Goal: Task Accomplishment & Management: Manage account settings

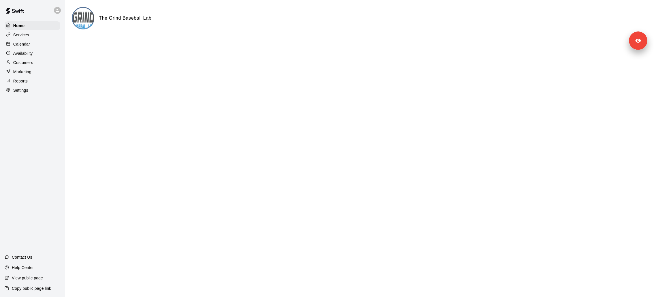
click at [26, 63] on p "Customers" at bounding box center [23, 63] width 20 height 6
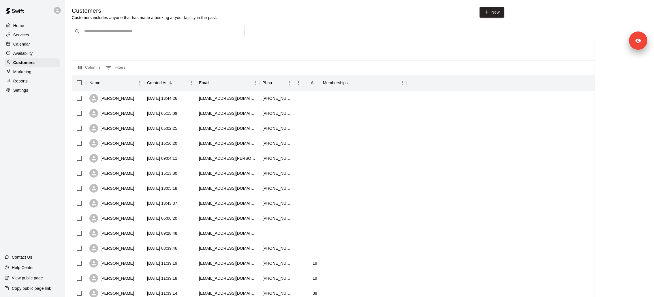
click at [34, 42] on div "Calendar" at bounding box center [33, 44] width 56 height 9
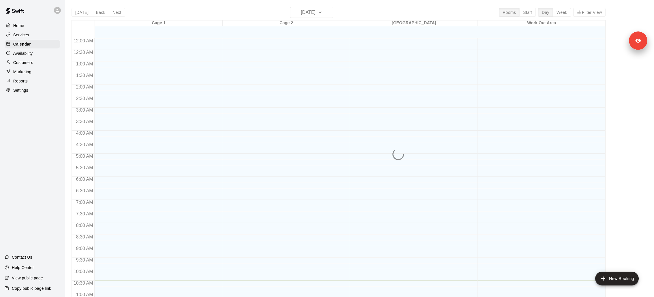
scroll to position [242, 0]
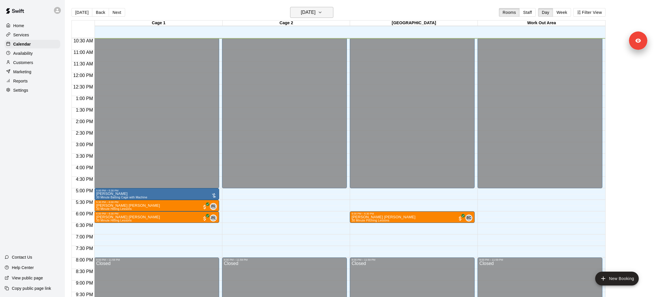
click at [316, 15] on h6 "[DATE]" at bounding box center [308, 12] width 15 height 8
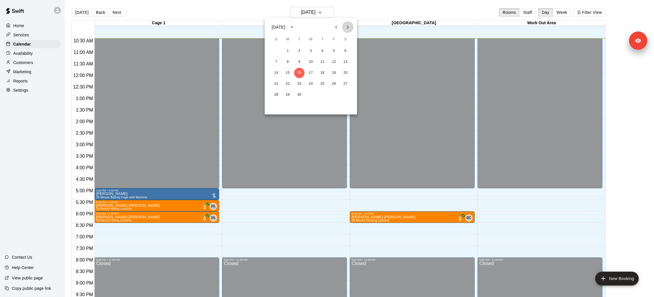
click at [349, 25] on icon "Next month" at bounding box center [347, 27] width 7 height 7
click at [332, 27] on button "Previous month" at bounding box center [337, 27] width 12 height 12
click at [329, 73] on button "19" at bounding box center [334, 73] width 10 height 10
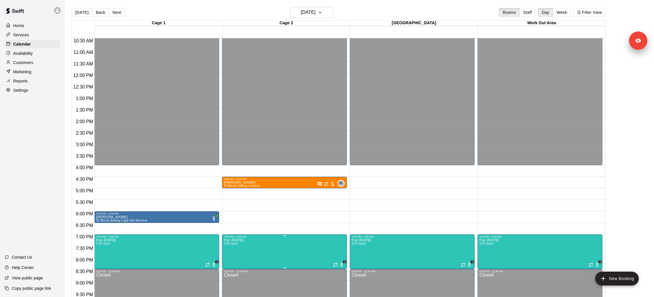
click at [230, 247] on icon "edit" at bounding box center [229, 244] width 7 height 7
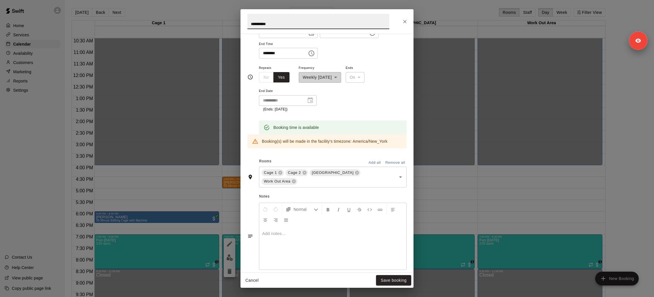
scroll to position [167, 0]
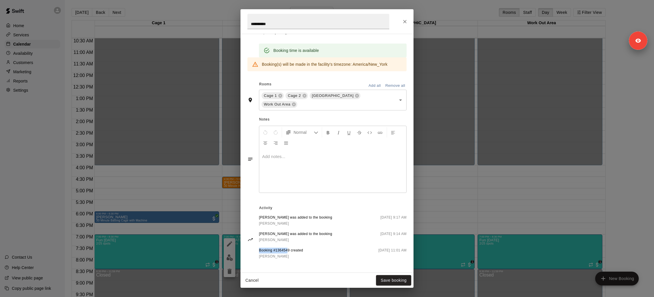
drag, startPoint x: 256, startPoint y: 250, endPoint x: 289, endPoint y: 251, distance: 32.9
click at [289, 251] on div "Zachary Allaire was added to the booking Jason Allaire September 16 2025, 9:17 …" at bounding box center [327, 239] width 159 height 49
copy span "Booking #136454"
click at [40, 293] on div "**********" at bounding box center [327, 148] width 654 height 297
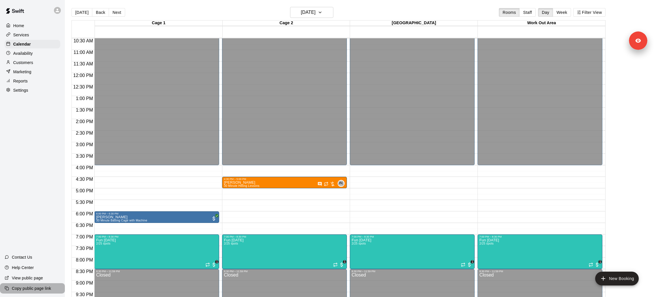
click at [40, 290] on p "Copy public page link" at bounding box center [31, 289] width 39 height 6
click at [225, 258] on button "edit" at bounding box center [230, 257] width 12 height 11
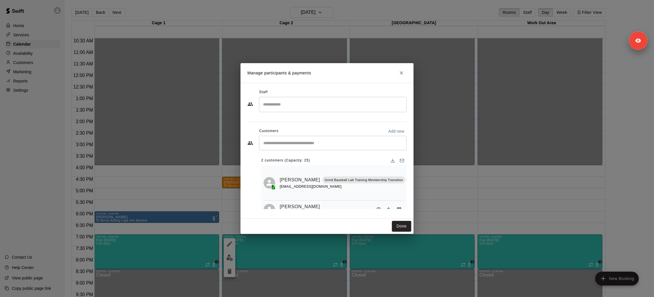
scroll to position [12, 0]
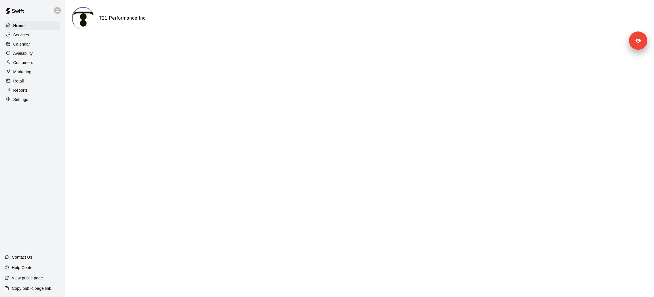
click at [30, 92] on div "Reports" at bounding box center [33, 90] width 56 height 9
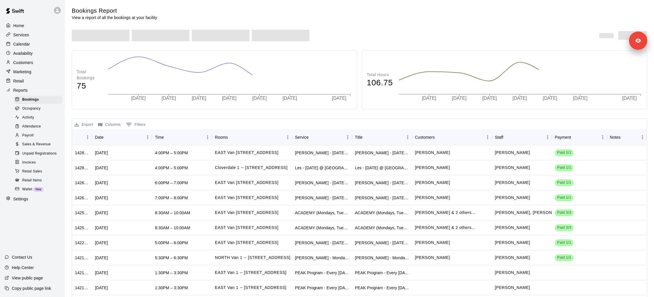
click at [35, 190] on span "New" at bounding box center [38, 189] width 10 height 3
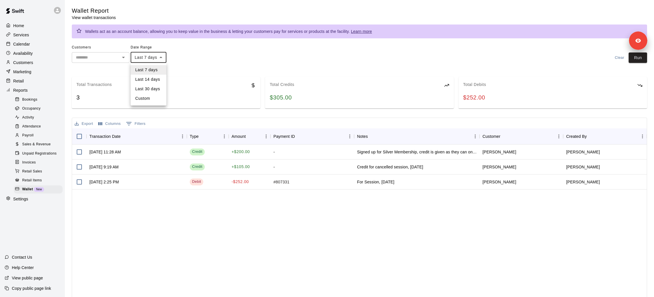
click at [162, 58] on body "Home Services Calendar Availability Customers Marketing Retail Reports Bookings…" at bounding box center [327, 161] width 654 height 322
click at [159, 89] on li "Last 30 days" at bounding box center [149, 89] width 36 height 10
type input "*****"
click at [642, 57] on button "Run" at bounding box center [638, 58] width 18 height 11
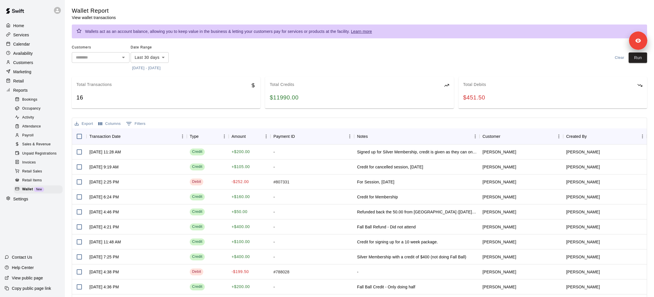
scroll to position [25, 0]
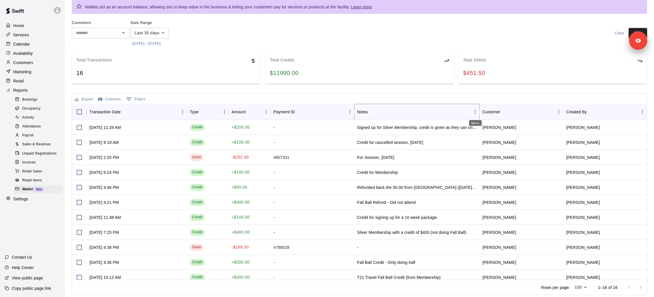
click at [473, 112] on icon "Menu" at bounding box center [476, 112] width 6 height 6
click at [414, 95] on div "Export Columns 0 Filters" at bounding box center [359, 98] width 575 height 10
click at [348, 110] on icon "Menu" at bounding box center [350, 112] width 6 height 6
click at [322, 161] on span "Hide column" at bounding box center [324, 162] width 52 height 6
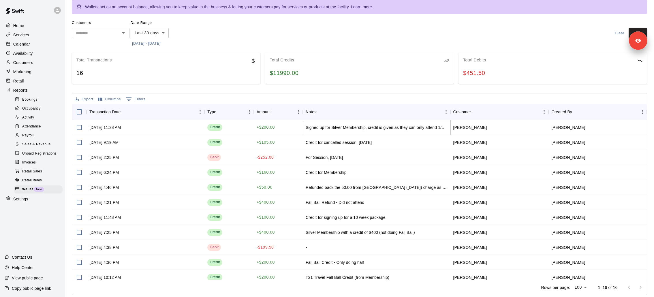
click at [384, 126] on div "Signed up for Silver Membership, credit is given as they can only attend 1/2 of…" at bounding box center [377, 128] width 142 height 6
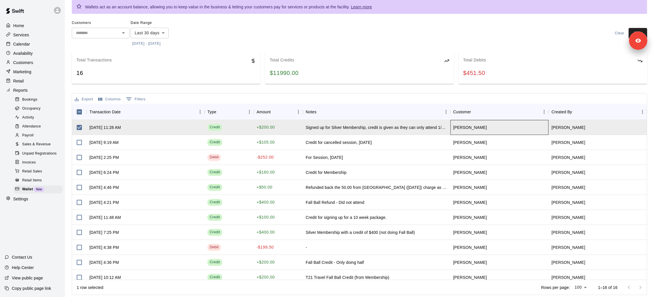
click at [462, 124] on div "Celeste Martin" at bounding box center [500, 127] width 98 height 15
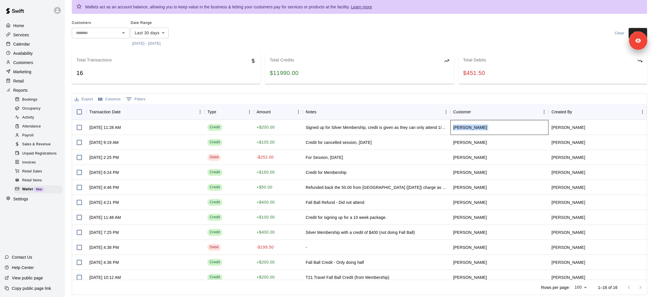
copy span "Celeste Martin"
click at [27, 60] on p "Customers" at bounding box center [23, 63] width 20 height 6
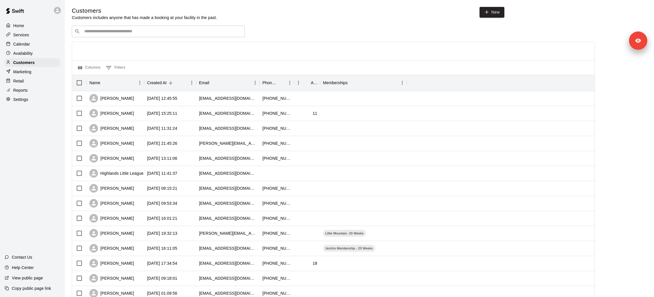
click at [130, 25] on div "Customers Customers includes anyone that has made a booking at your facility in…" at bounding box center [360, 244] width 576 height 475
click at [130, 30] on input "Search customers by name or email" at bounding box center [163, 32] width 160 height 6
paste input "**********"
type input "**********"
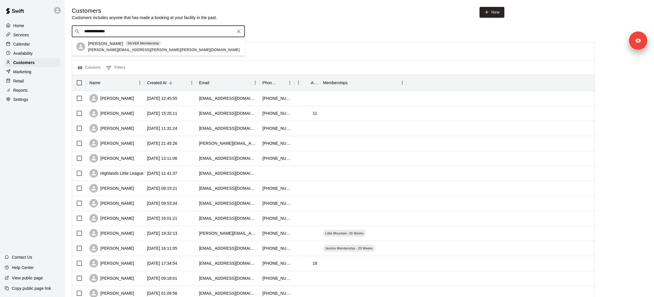
click at [128, 49] on span "maria.celeste.martin@gmail.com" at bounding box center [164, 50] width 152 height 4
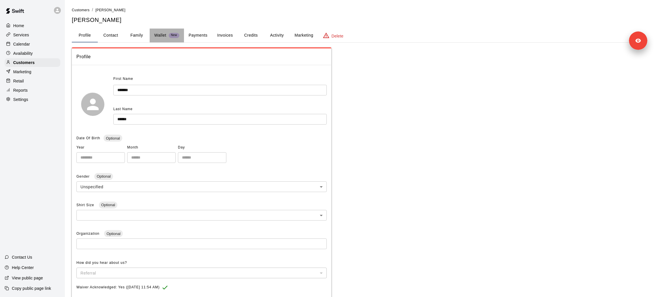
click at [167, 33] on div "Wallet New" at bounding box center [166, 35] width 25 height 6
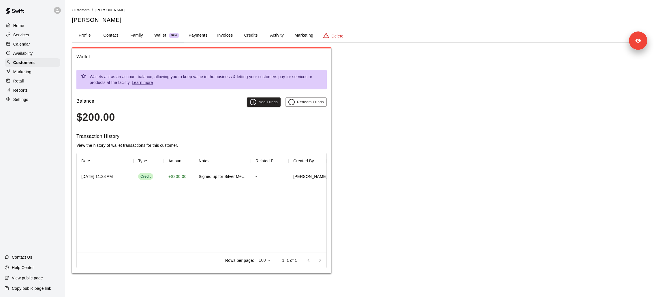
click at [32, 79] on div "Retail" at bounding box center [33, 81] width 56 height 9
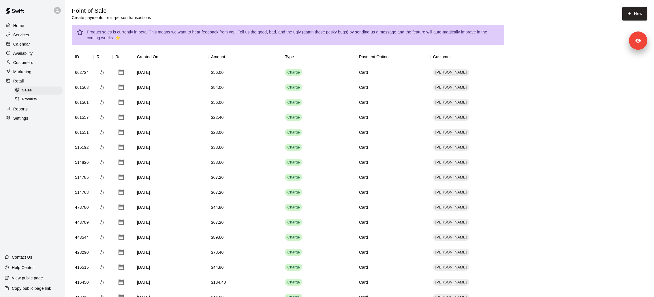
click at [27, 121] on div "Settings" at bounding box center [33, 118] width 56 height 9
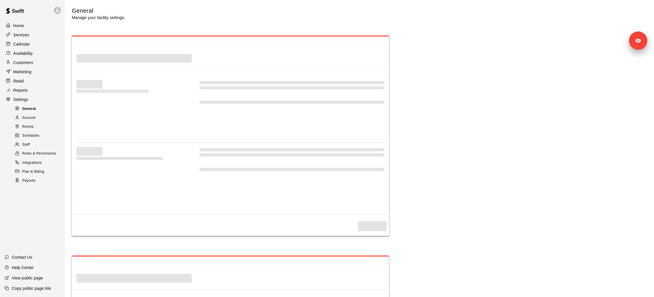
select select "**"
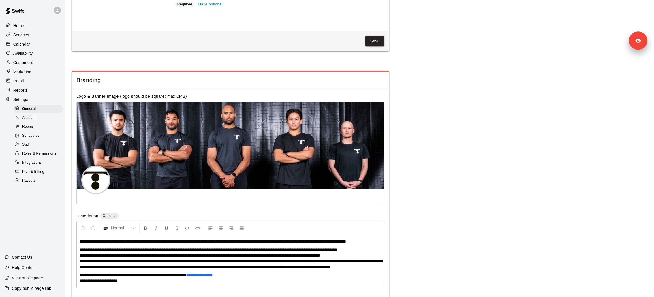
scroll to position [1219, 0]
click at [32, 88] on div "Reports" at bounding box center [33, 90] width 56 height 9
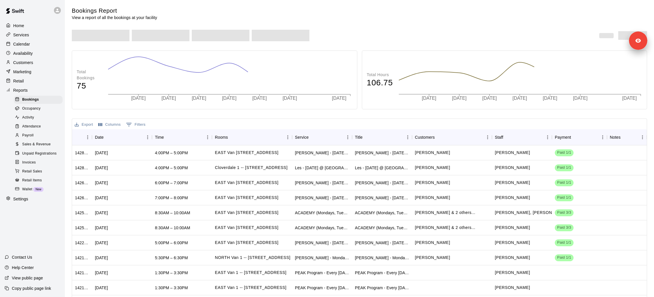
click at [42, 189] on span "New" at bounding box center [38, 189] width 10 height 3
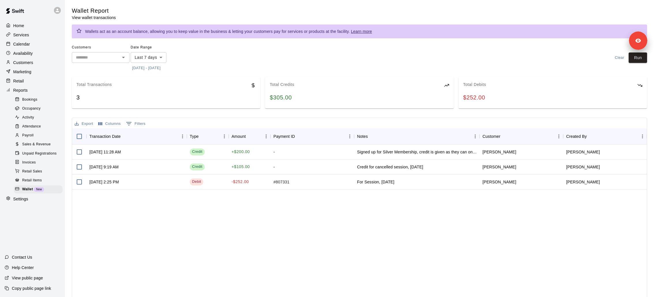
click at [160, 57] on body "Home Services Calendar Availability Customers Marketing Retail Reports Bookings…" at bounding box center [327, 161] width 654 height 322
click at [239, 100] on div at bounding box center [327, 148] width 654 height 297
click at [335, 135] on div "Payment ID" at bounding box center [309, 136] width 72 height 16
click at [350, 137] on icon "Menu" at bounding box center [350, 137] width 6 height 6
click at [316, 186] on span "Hide column" at bounding box center [324, 186] width 52 height 6
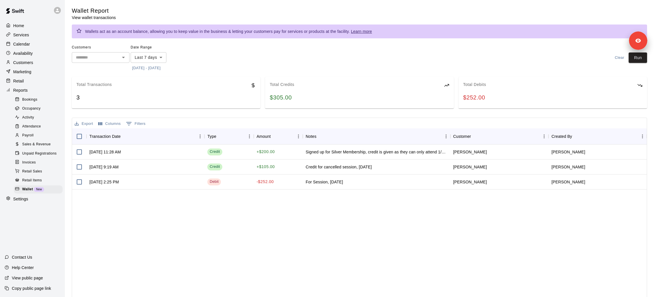
click at [310, 199] on div "Sep 15, 2025 11:28 AM Credit + $200.00 Signed up for Silver Membership, credit …" at bounding box center [359, 225] width 575 height 160
click at [161, 59] on body "Home Services Calendar Availability Customers Marketing Retail Reports Bookings…" at bounding box center [327, 161] width 654 height 322
click at [157, 91] on li "Last 30 days" at bounding box center [149, 89] width 36 height 10
type input "*****"
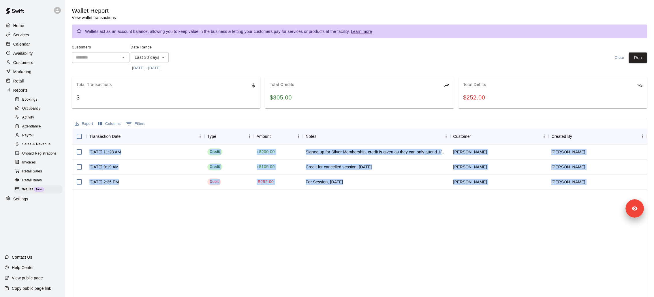
drag, startPoint x: 635, startPoint y: 48, endPoint x: 630, endPoint y: 300, distance: 252.2
click at [630, 297] on html "Home Services Calendar Availability Customers Marketing Retail Reports Bookings…" at bounding box center [327, 161] width 654 height 322
drag, startPoint x: 636, startPoint y: 209, endPoint x: 635, endPoint y: 320, distance: 111.1
click at [635, 297] on html "Home Services Calendar Availability Customers Marketing Retail Reports Bookings…" at bounding box center [327, 161] width 654 height 322
click at [639, 62] on button "Run" at bounding box center [638, 58] width 18 height 11
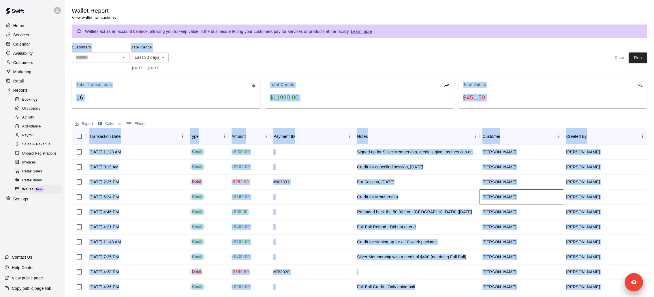
click at [552, 204] on div "amy lynn taylor" at bounding box center [522, 197] width 84 height 15
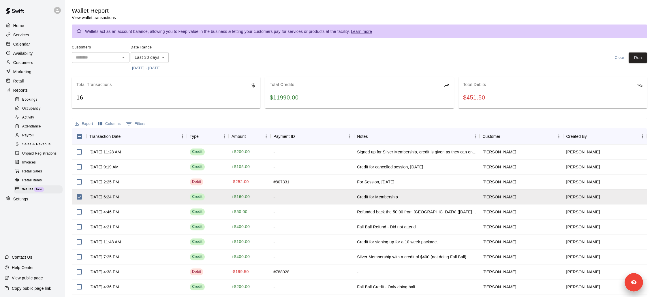
click at [546, 71] on div "Customers ​ Date Range Last 30 days ***** ​ 8/17/2025 - 9/16/2025 Clear Run" at bounding box center [360, 58] width 576 height 30
click at [493, 151] on span "Celeste Martin" at bounding box center [500, 152] width 34 height 6
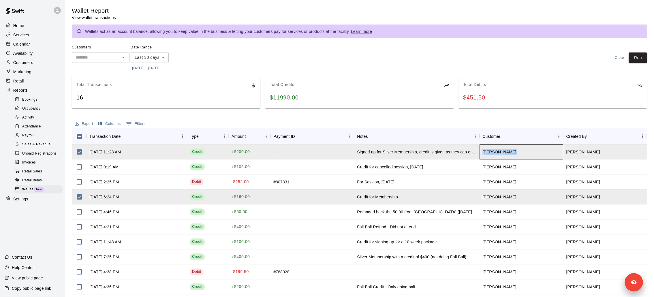
copy span "Celeste Martin"
click at [26, 60] on p "Customers" at bounding box center [23, 63] width 20 height 6
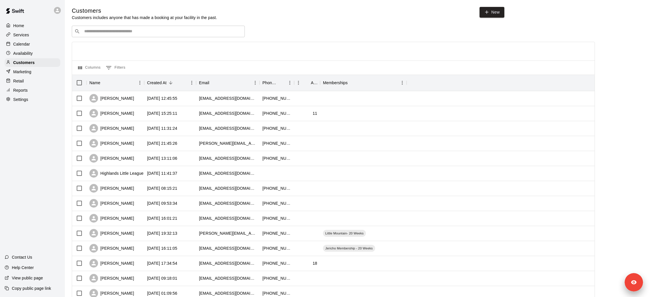
click at [150, 27] on div "​ ​" at bounding box center [158, 32] width 173 height 12
paste input "**********"
type input "**********"
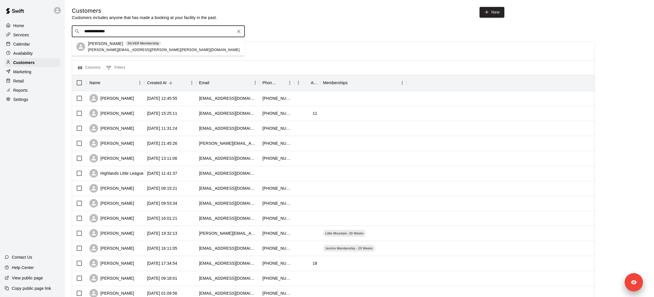
click at [138, 46] on div "Celeste Martin SILVER Membership maria.celeste.martin@gmail.com" at bounding box center [164, 46] width 152 height 12
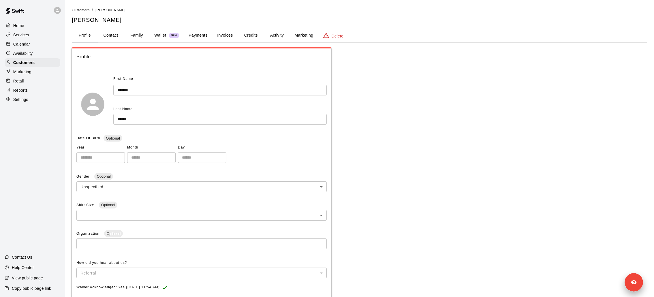
click at [160, 38] on p "Wallet" at bounding box center [160, 35] width 12 height 6
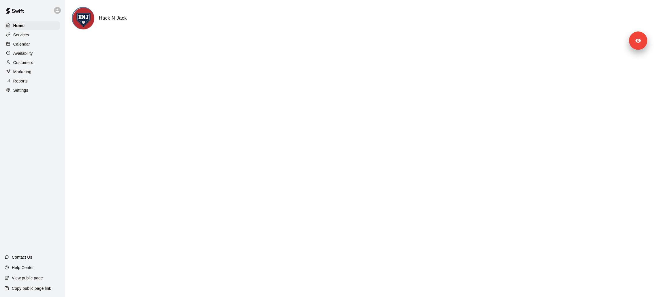
click at [36, 54] on div "Availability" at bounding box center [33, 53] width 56 height 9
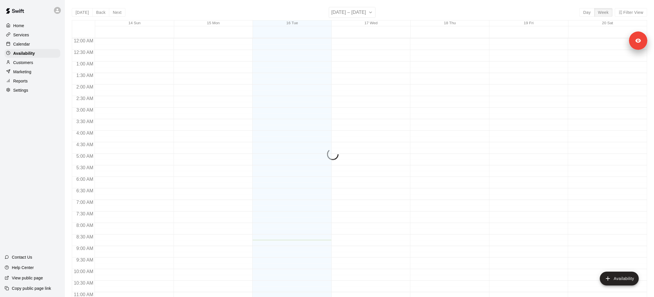
scroll to position [202, 0]
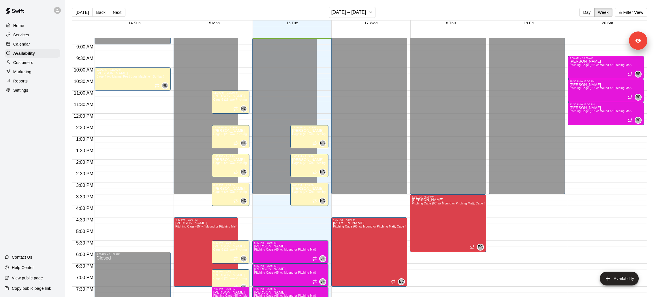
click at [35, 44] on div "Calendar" at bounding box center [33, 44] width 56 height 9
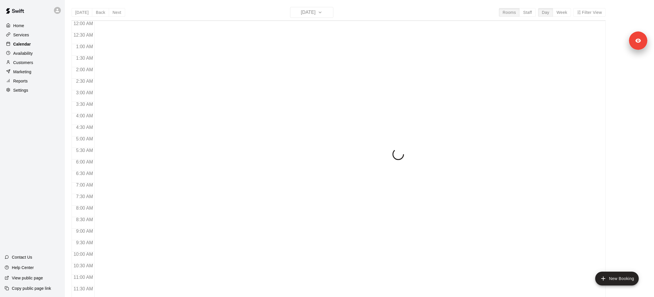
scroll to position [202, 0]
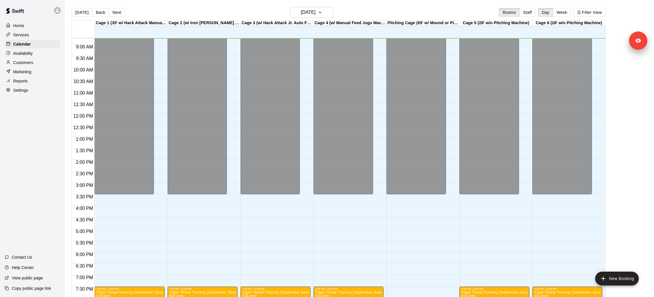
click at [42, 289] on p "Copy public page link" at bounding box center [31, 289] width 39 height 6
click at [40, 50] on div "Availability" at bounding box center [33, 53] width 56 height 9
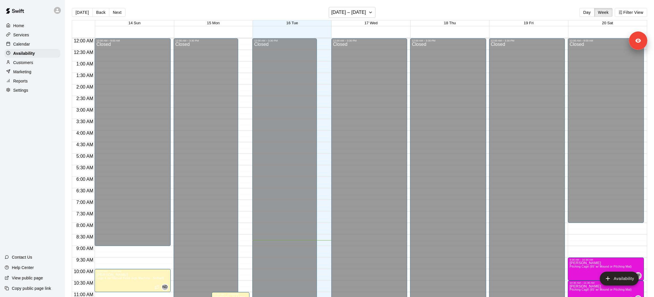
scroll to position [202, 0]
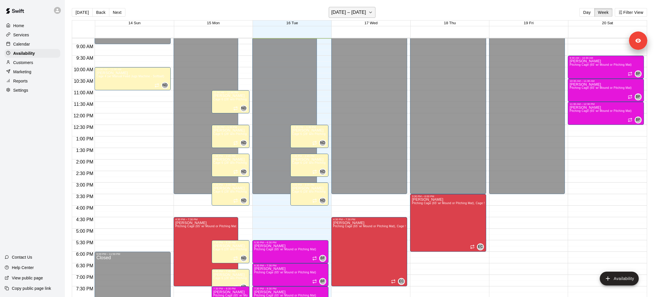
click at [373, 14] on icon "button" at bounding box center [370, 12] width 5 height 7
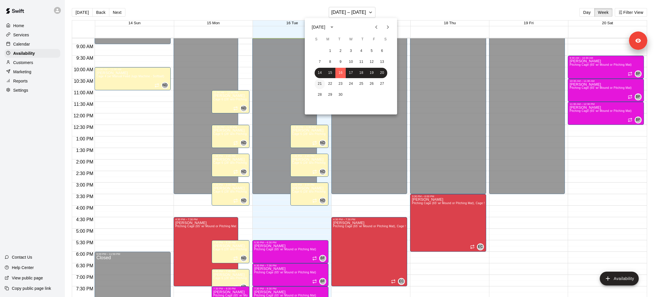
click at [317, 85] on button "21" at bounding box center [320, 84] width 10 height 10
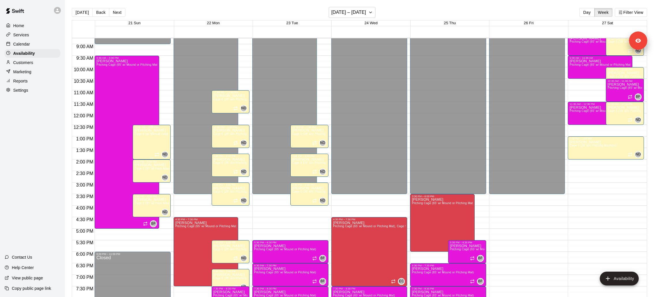
click at [153, 140] on div "[PERSON_NAME] Cage 4 (w/ Manual Feed Jugs Machine - Softball)" at bounding box center [151, 277] width 35 height 297
click at [117, 109] on div at bounding box center [327, 148] width 654 height 297
click at [119, 86] on div "[PERSON_NAME] Pitching Cage (65' w/ Mound or Pitching Mat)" at bounding box center [126, 207] width 61 height 297
click at [102, 68] on icon "edit" at bounding box center [102, 65] width 7 height 7
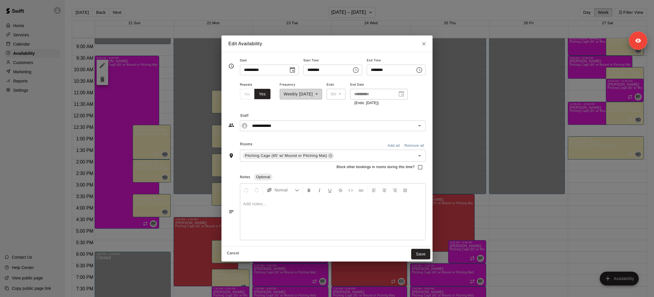
type input "**********"
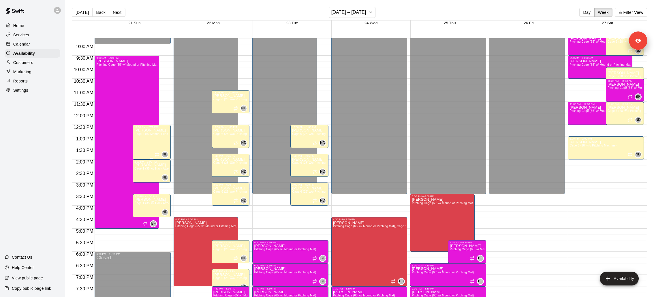
click at [155, 140] on div "[PERSON_NAME] Cage 4 (w/ Manual Feed Jugs Machine - Softball)" at bounding box center [151, 277] width 35 height 297
click at [141, 134] on icon "edit" at bounding box center [140, 134] width 5 height 5
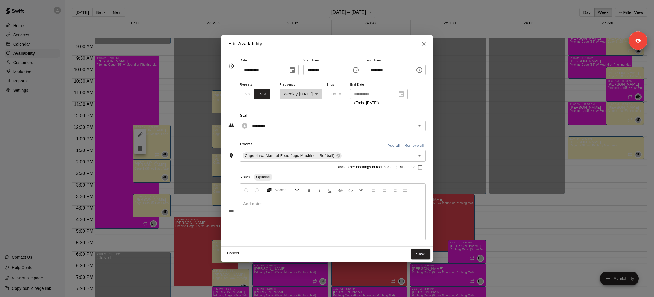
type input "**********"
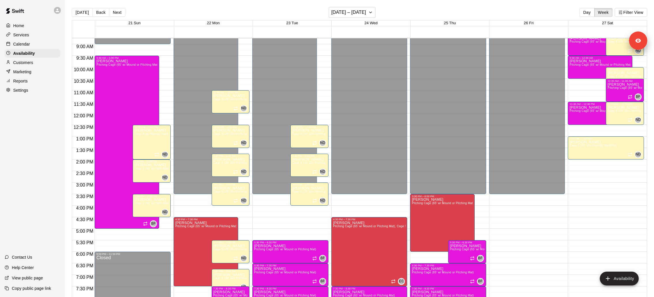
click at [148, 165] on p "[PERSON_NAME]" at bounding box center [151, 165] width 35 height 0
click at [140, 166] on button "edit" at bounding box center [140, 171] width 12 height 12
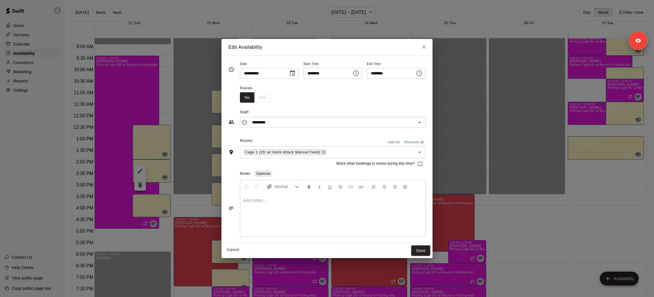
type input "**********"
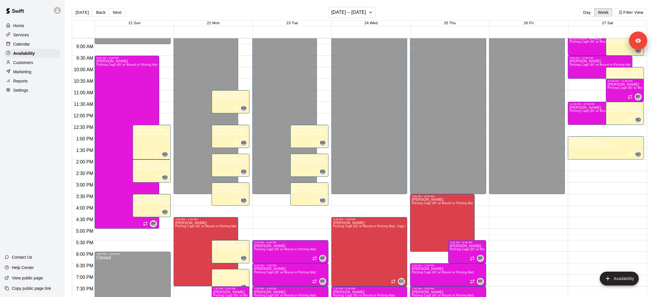
click at [141, 205] on icon "edit" at bounding box center [140, 203] width 7 height 7
type input "**********"
click at [37, 31] on div "Services" at bounding box center [33, 35] width 56 height 9
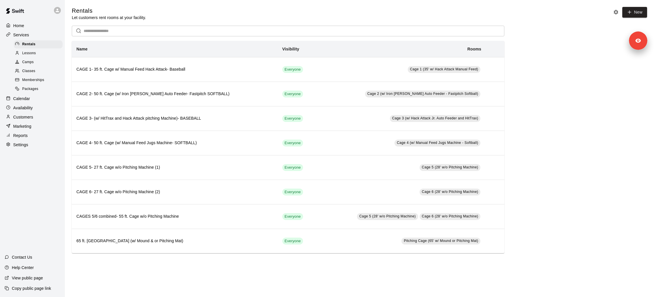
click at [31, 56] on div "Lessons" at bounding box center [38, 53] width 49 height 8
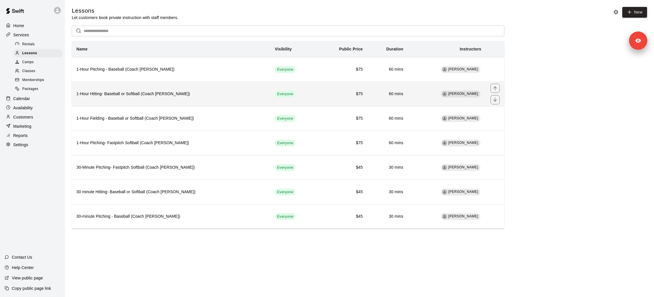
click at [136, 94] on h6 "1-Hour Hitting- Baseball or Softball (Coach [PERSON_NAME])" at bounding box center [170, 94] width 189 height 6
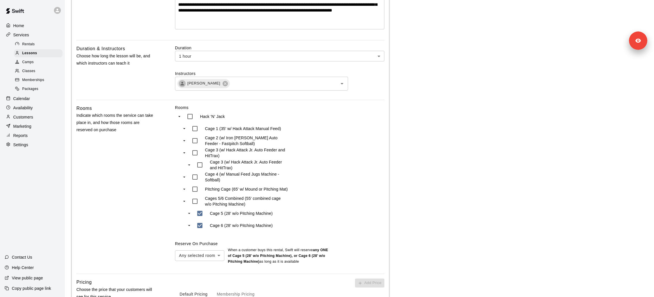
scroll to position [153, 0]
click at [37, 52] on div "Lessons" at bounding box center [38, 53] width 49 height 8
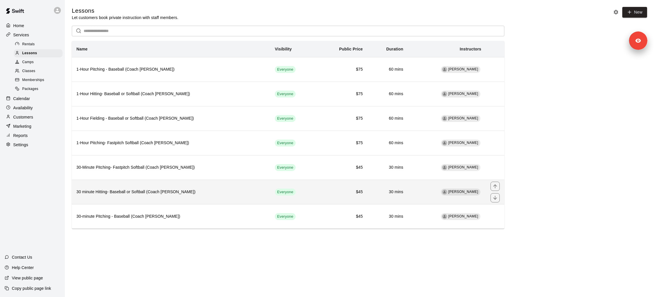
click at [168, 192] on h6 "30 minute Hitting- Baseball or Softball (Coach [PERSON_NAME])" at bounding box center [170, 192] width 189 height 6
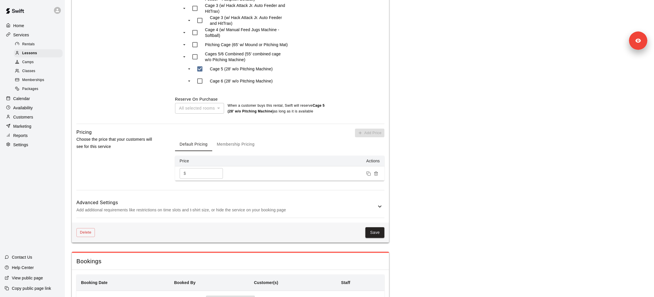
scroll to position [289, 0]
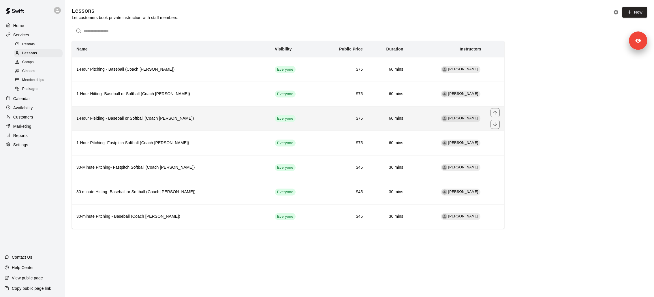
click at [131, 115] on h6 "1-Hour Fielding - Baseball or Softball (Coach [PERSON_NAME])" at bounding box center [170, 118] width 189 height 6
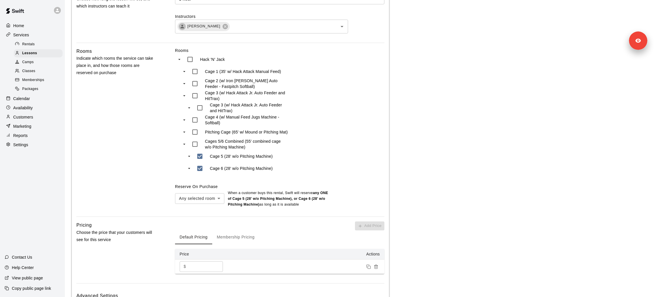
scroll to position [212, 0]
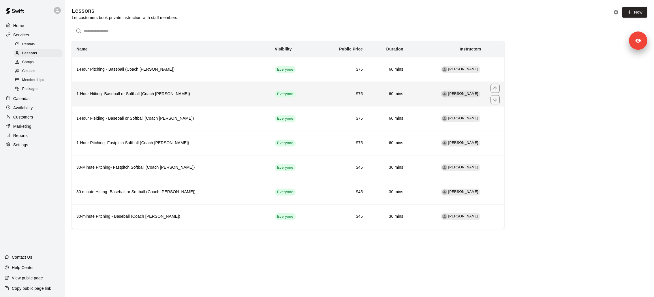
click at [151, 91] on h6 "1-Hour Hitting- Baseball or Softball (Coach [PERSON_NAME])" at bounding box center [170, 94] width 189 height 6
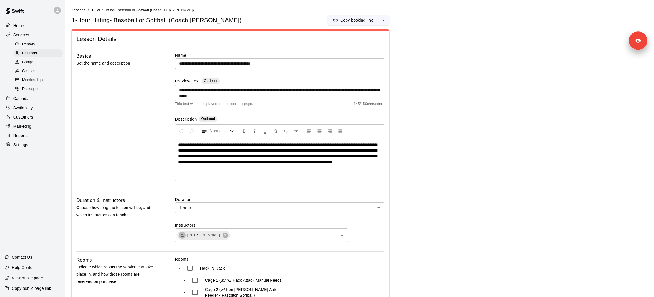
scroll to position [209, 0]
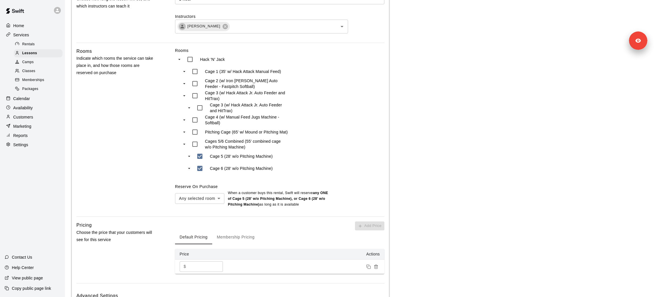
click at [30, 112] on div "Availability" at bounding box center [33, 108] width 56 height 9
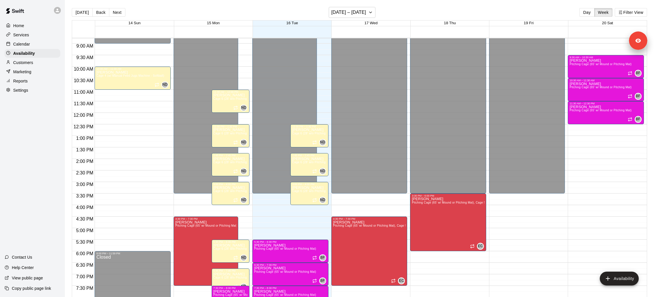
scroll to position [205, 0]
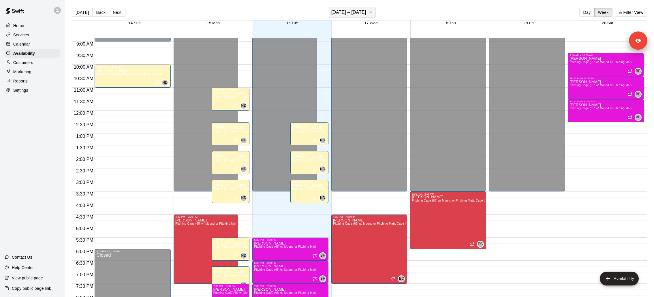
click at [348, 18] on button "[DATE] – [DATE]" at bounding box center [352, 12] width 47 height 11
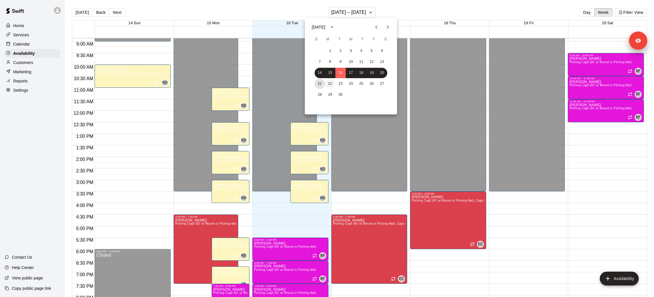
click at [320, 84] on button "21" at bounding box center [320, 84] width 10 height 10
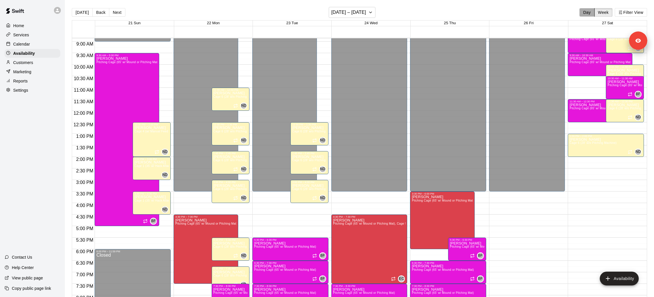
click at [585, 12] on button "Day" at bounding box center [587, 12] width 15 height 9
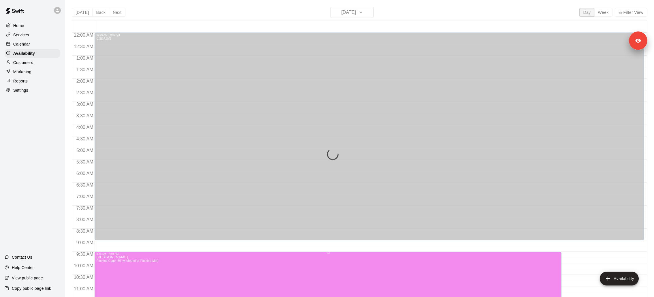
scroll to position [203, 0]
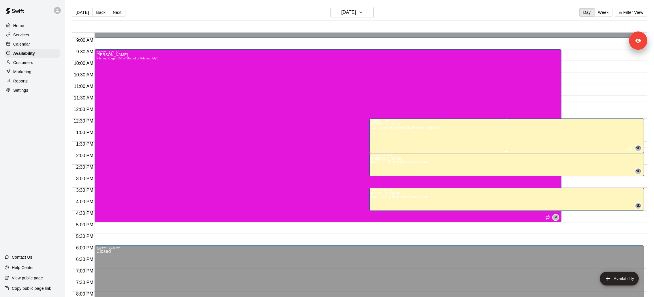
click at [404, 133] on div "[PERSON_NAME] Cage 4 (w/ Manual Feed Jugs Machine - Softball)" at bounding box center [405, 270] width 68 height 297
click at [376, 127] on icon "edit" at bounding box center [377, 128] width 7 height 7
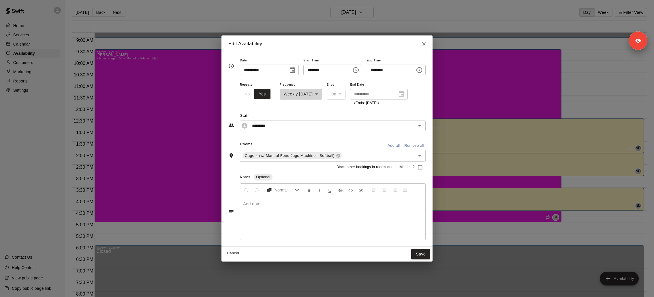
click at [424, 43] on icon "Close" at bounding box center [424, 44] width 6 height 6
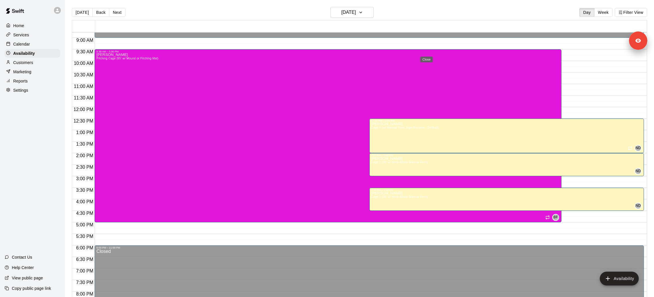
type input "**********"
click at [393, 133] on div "[PERSON_NAME] Cage 4 (w/ Manual Feed Jugs Machine - Softball)" at bounding box center [405, 270] width 68 height 297
click at [378, 130] on icon "edit" at bounding box center [377, 128] width 7 height 7
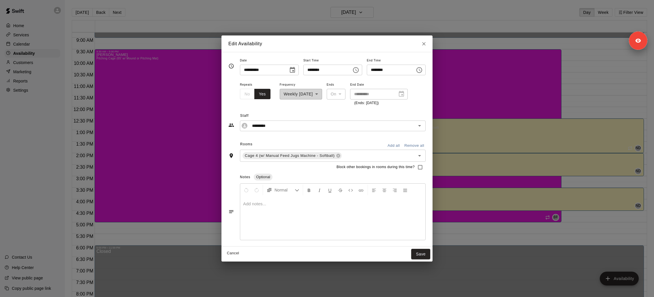
click at [427, 43] on icon "Close" at bounding box center [424, 44] width 6 height 6
type input "**********"
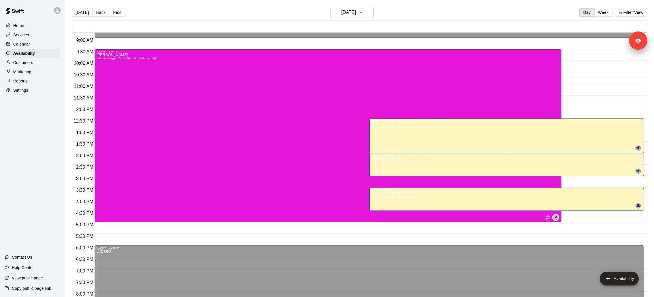
click at [378, 160] on icon "edit" at bounding box center [377, 163] width 7 height 7
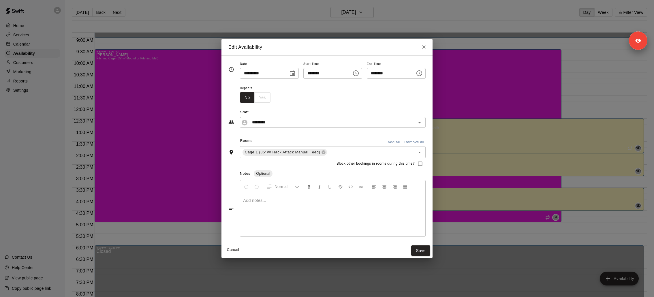
click at [427, 45] on icon "Close" at bounding box center [424, 47] width 6 height 6
type input "**********"
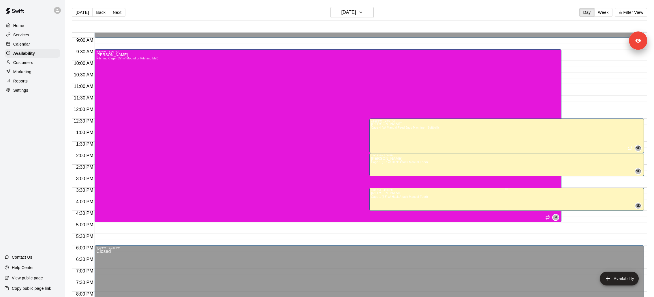
click at [416, 209] on div at bounding box center [506, 209] width 271 height 1
click at [382, 214] on button "edit" at bounding box center [377, 215] width 12 height 12
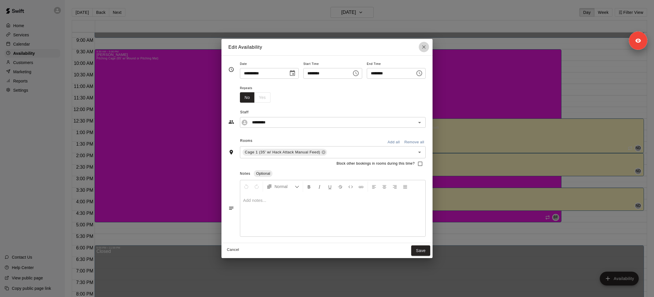
click at [424, 46] on icon "Close" at bounding box center [424, 47] width 6 height 6
type input "**********"
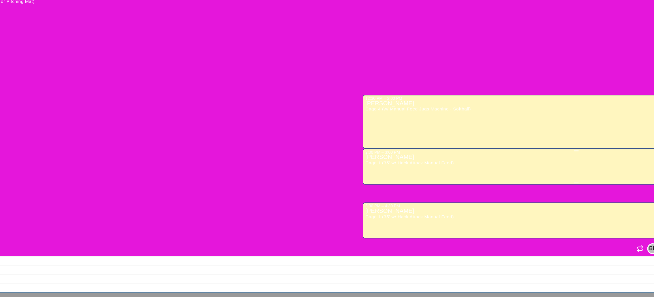
click at [409, 163] on span "Cage 1 (35' w/ Hack Attack Manual Feed)" at bounding box center [399, 162] width 57 height 3
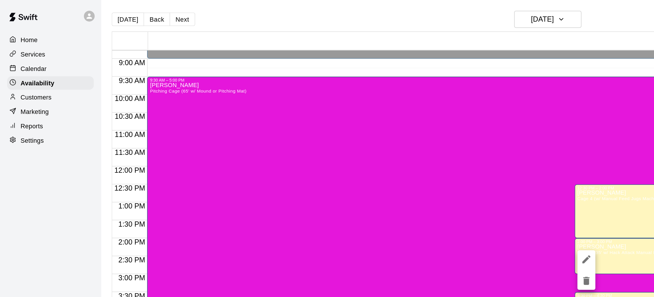
click at [377, 168] on icon "edit" at bounding box center [377, 166] width 7 height 7
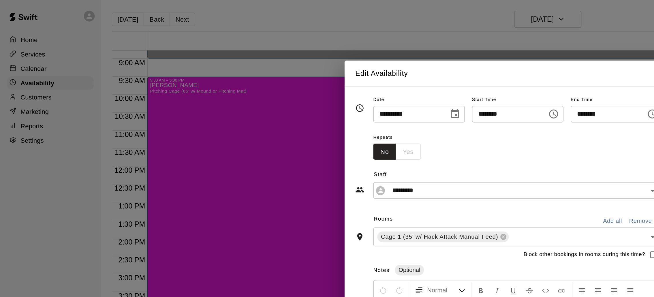
type input "**********"
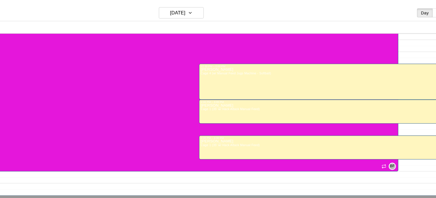
scroll to position [260, 0]
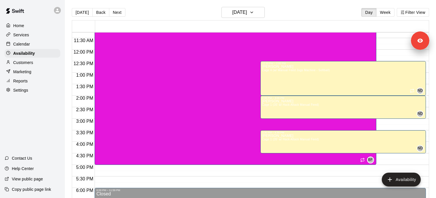
click at [33, 36] on div "Services" at bounding box center [33, 35] width 56 height 9
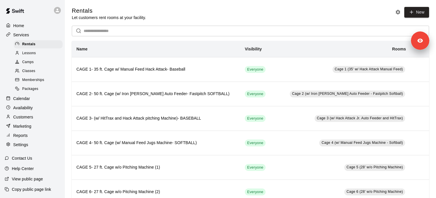
click at [44, 53] on div "Lessons" at bounding box center [38, 53] width 49 height 8
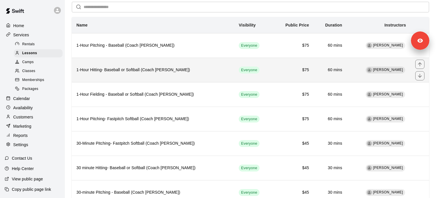
scroll to position [29, 0]
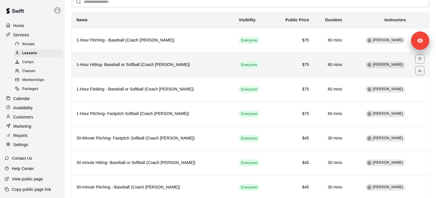
click at [127, 69] on th "1-Hour Hitting- Baseball or Softball (Coach [PERSON_NAME])" at bounding box center [153, 65] width 162 height 25
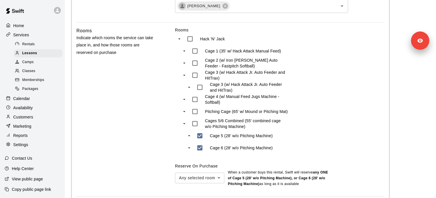
scroll to position [281, 0]
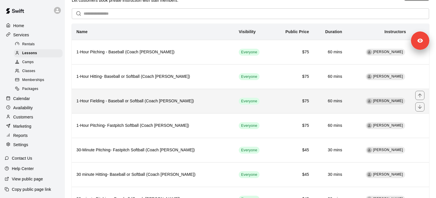
scroll to position [19, 0]
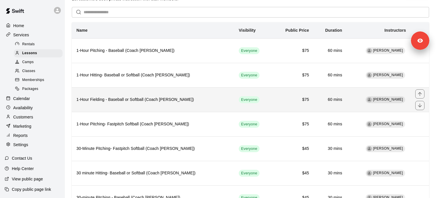
click at [113, 105] on th "1-Hour Fielding - Baseball or Softball (Coach [PERSON_NAME])" at bounding box center [153, 99] width 162 height 25
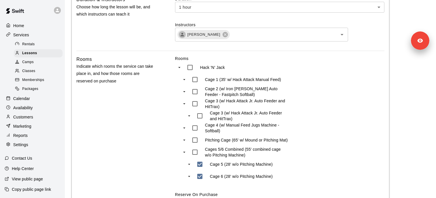
scroll to position [205, 0]
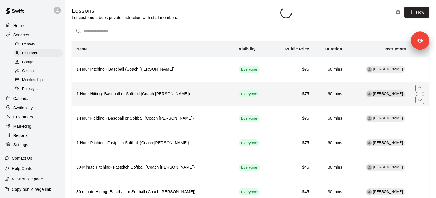
scroll to position [47, 0]
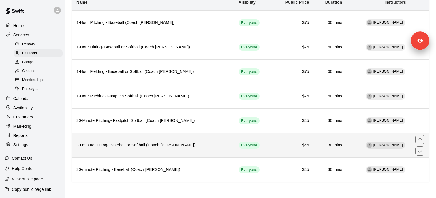
click at [118, 142] on th "30 minute Hitting- Baseball or Softball (Coach [PERSON_NAME])" at bounding box center [153, 145] width 162 height 25
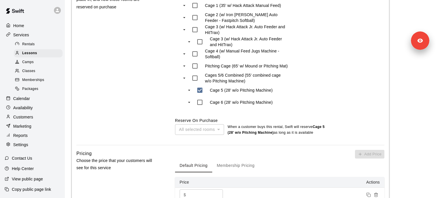
scroll to position [279, 0]
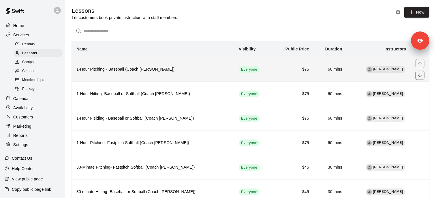
scroll to position [47, 0]
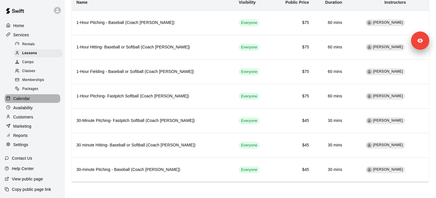
click at [17, 99] on p "Calendar" at bounding box center [21, 99] width 17 height 6
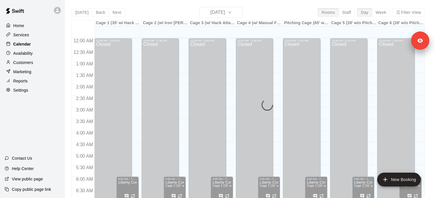
scroll to position [203, 0]
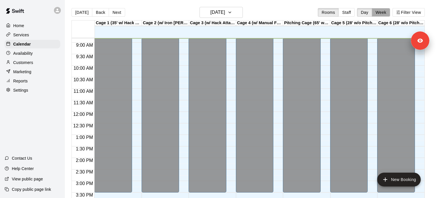
click at [381, 11] on button "Week" at bounding box center [381, 12] width 18 height 9
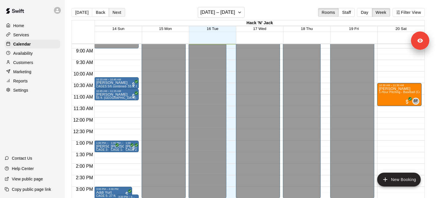
click at [120, 14] on button "Next" at bounding box center [117, 12] width 16 height 9
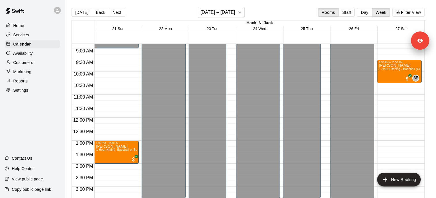
click at [362, 15] on button "Day" at bounding box center [364, 12] width 15 height 9
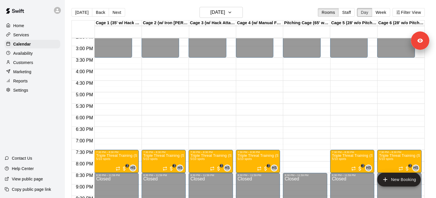
scroll to position [340, 0]
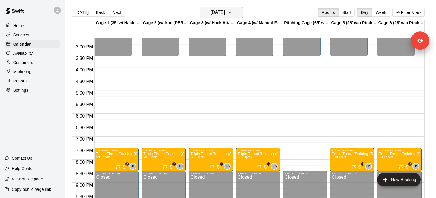
click at [242, 14] on button "[DATE]" at bounding box center [221, 12] width 43 height 11
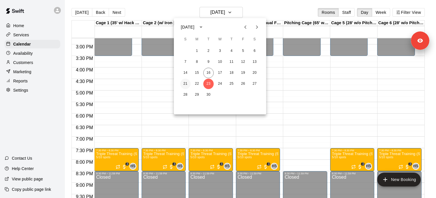
click at [186, 83] on button "21" at bounding box center [185, 84] width 10 height 10
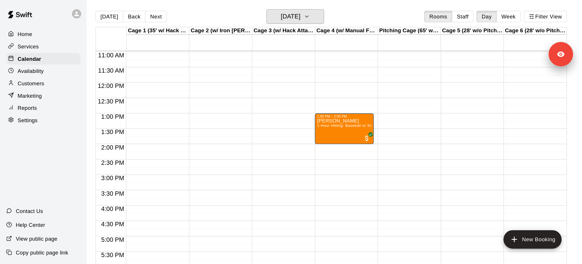
scroll to position [261, 0]
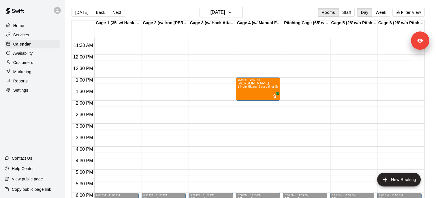
click at [37, 34] on div "Services" at bounding box center [33, 35] width 56 height 9
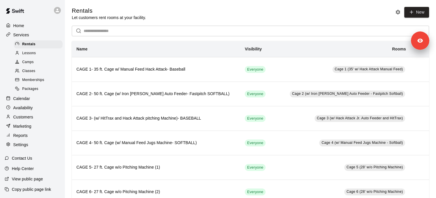
click at [40, 53] on div "Lessons" at bounding box center [38, 53] width 49 height 8
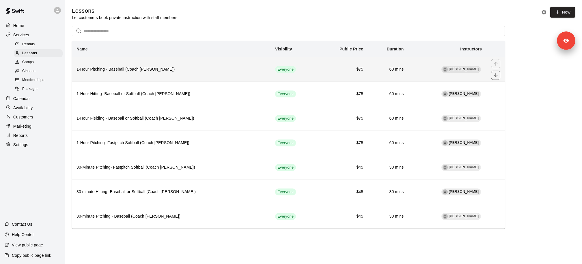
click at [131, 73] on th "1-Hour Pitching - Baseball (Coach [PERSON_NAME])" at bounding box center [171, 69] width 198 height 25
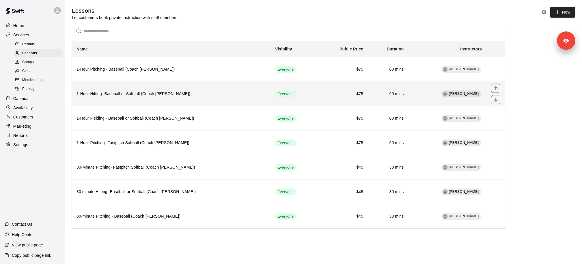
click at [142, 94] on h6 "1-Hour Hitting- Baseball or Softball (Coach [PERSON_NAME])" at bounding box center [170, 94] width 189 height 6
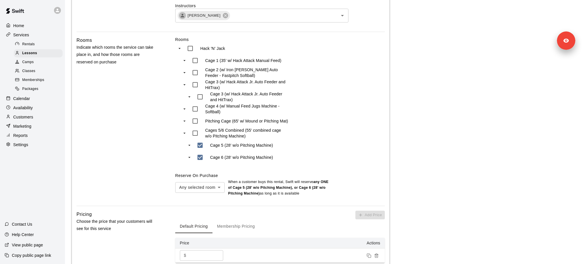
scroll to position [211, 0]
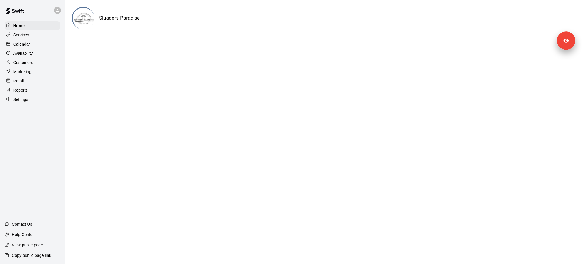
click at [34, 63] on div "Customers" at bounding box center [33, 62] width 56 height 9
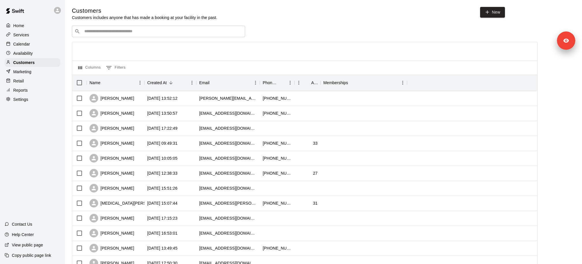
click at [105, 35] on div "​ ​" at bounding box center [158, 32] width 173 height 12
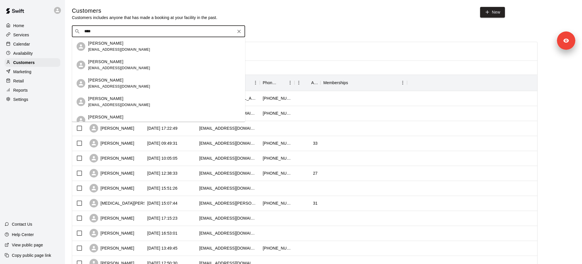
type input "****"
click at [123, 64] on div "Luis Esparza" at bounding box center [119, 62] width 62 height 6
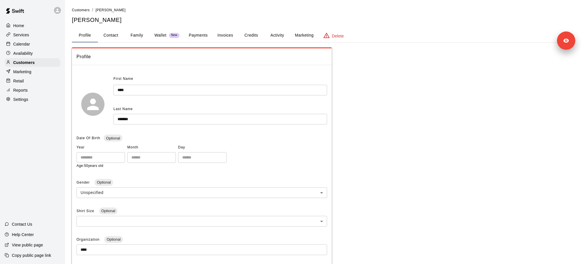
click at [276, 33] on button "Activity" at bounding box center [277, 36] width 26 height 14
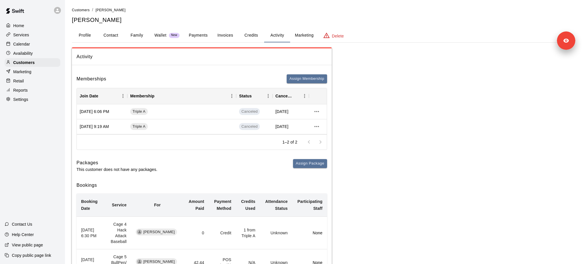
click at [42, 100] on div "Settings" at bounding box center [33, 99] width 56 height 9
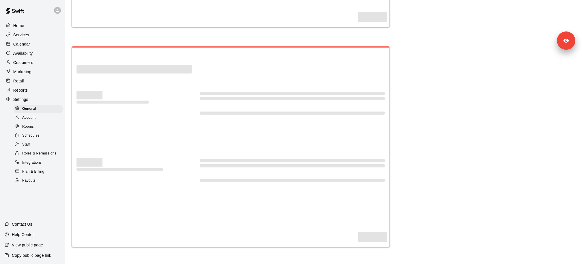
select select "**"
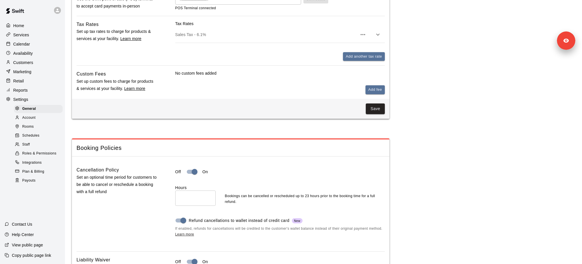
scroll to position [303, 0]
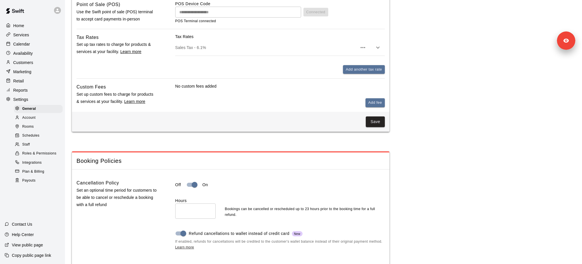
click at [24, 39] on div "Home Services Calendar Availability Customers Marketing Retail Reports Settings…" at bounding box center [32, 103] width 65 height 164
click at [24, 36] on p "Services" at bounding box center [21, 35] width 16 height 6
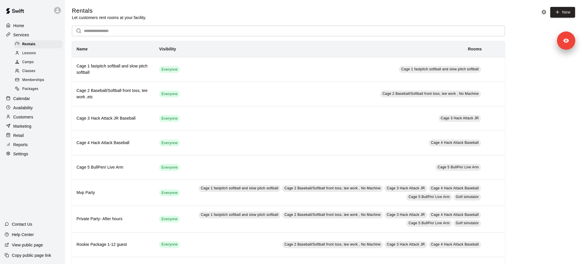
click at [49, 83] on div "Memberships" at bounding box center [38, 80] width 49 height 8
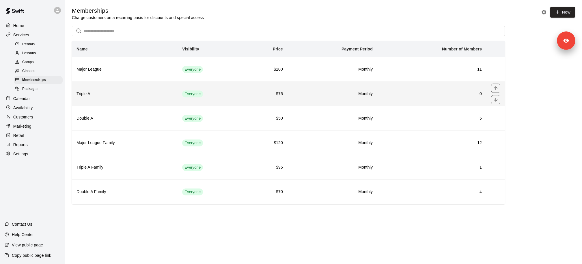
click at [133, 95] on h6 "Triple A" at bounding box center [124, 94] width 96 height 6
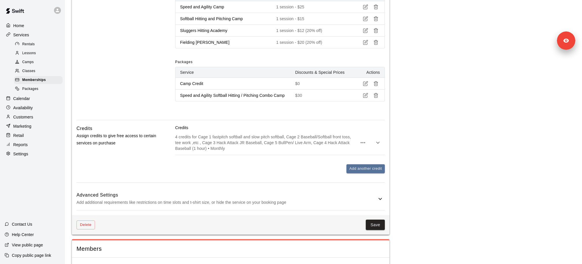
scroll to position [576, 0]
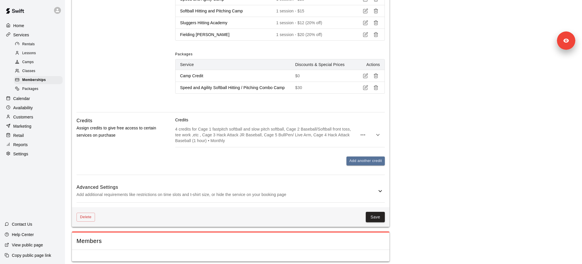
click at [130, 196] on div "Advanced Settings Add additional requirements like restrictions on time slots a…" at bounding box center [230, 191] width 308 height 23
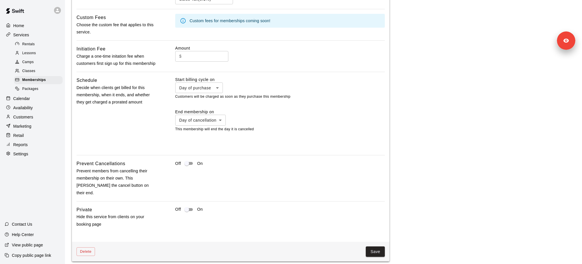
scroll to position [842, 0]
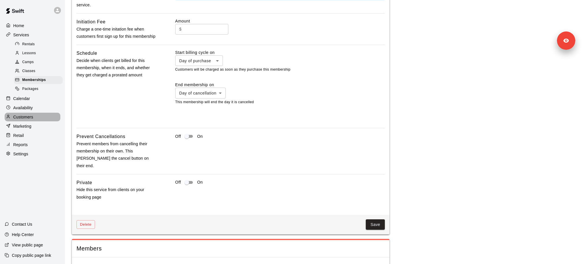
click at [25, 115] on p "Customers" at bounding box center [23, 117] width 20 height 6
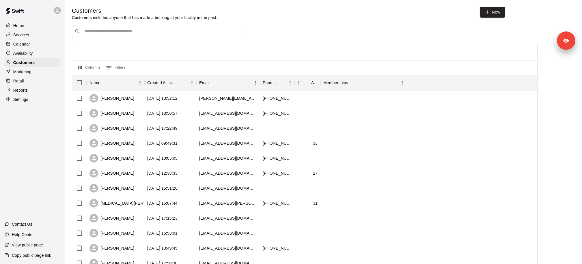
click at [110, 37] on div "​ ​" at bounding box center [158, 32] width 173 height 12
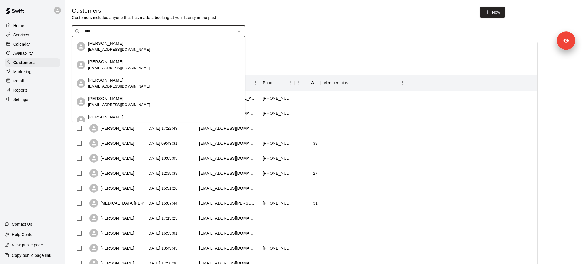
type input "****"
click at [123, 62] on div "Luis Esparza" at bounding box center [119, 62] width 62 height 6
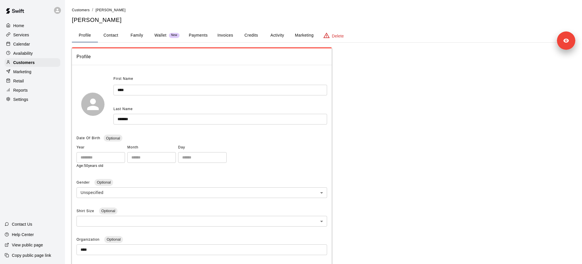
click at [279, 35] on button "Activity" at bounding box center [277, 36] width 26 height 14
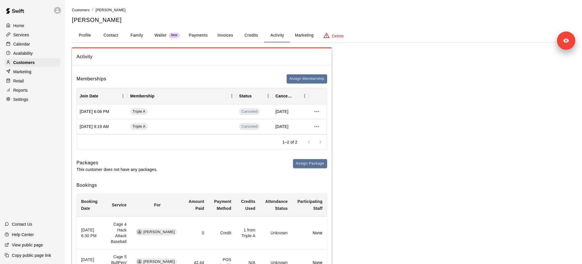
click at [200, 36] on button "Payments" at bounding box center [198, 36] width 28 height 14
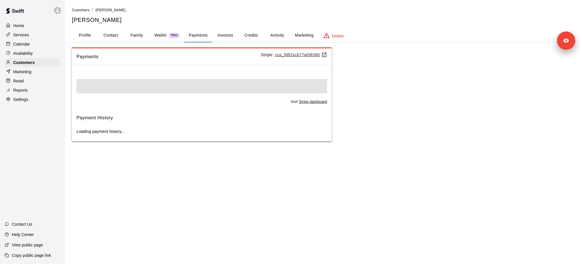
click at [306, 56] on u "cus_RB2xcb77wD6390" at bounding box center [301, 55] width 52 height 5
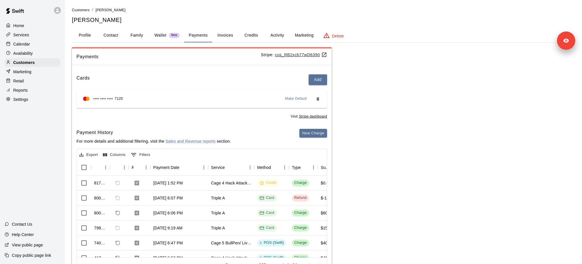
click at [19, 31] on div "Services" at bounding box center [33, 35] width 56 height 9
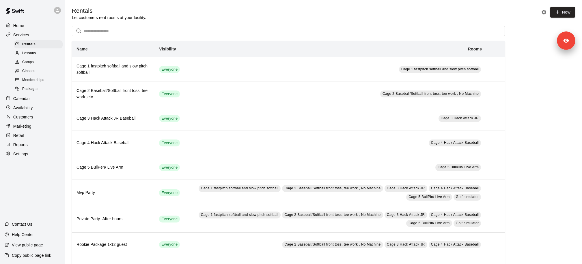
click at [47, 78] on div "Memberships" at bounding box center [38, 80] width 49 height 8
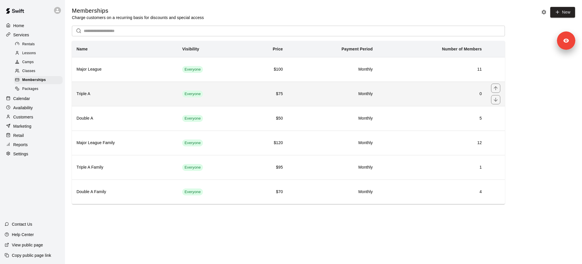
click at [107, 101] on th "Triple A" at bounding box center [125, 94] width 106 height 25
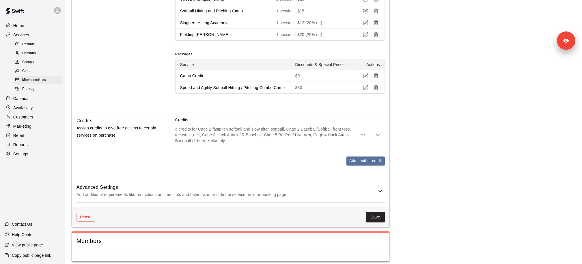
click at [176, 195] on div "Advanced Settings Add additional requirements like restrictions on time slots a…" at bounding box center [230, 191] width 308 height 23
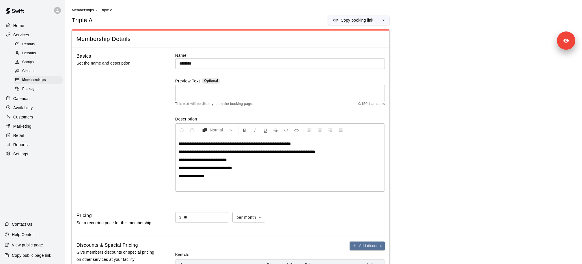
click at [33, 115] on p "Customers" at bounding box center [23, 117] width 20 height 6
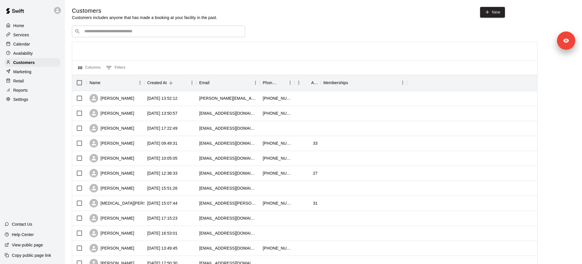
click at [128, 32] on input "Search customers by name or email" at bounding box center [163, 32] width 160 height 6
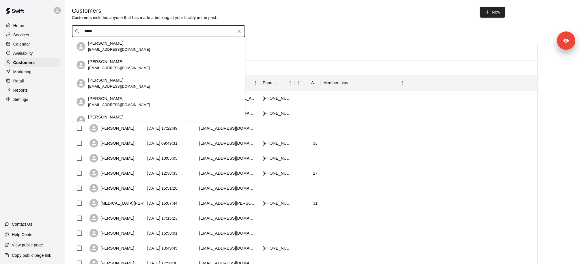
type input "******"
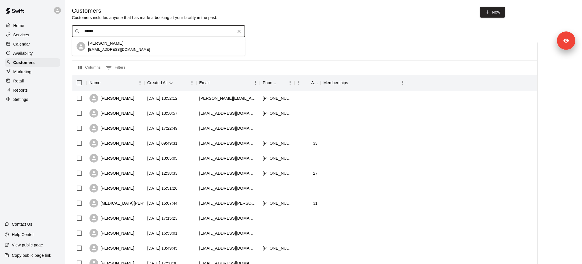
click at [133, 49] on div "Luis Esparza lbesparza@yahoo.com" at bounding box center [164, 46] width 152 height 12
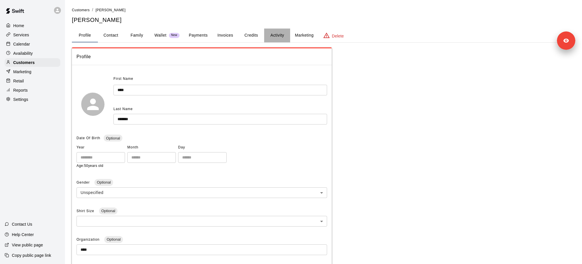
click at [273, 37] on button "Activity" at bounding box center [277, 36] width 26 height 14
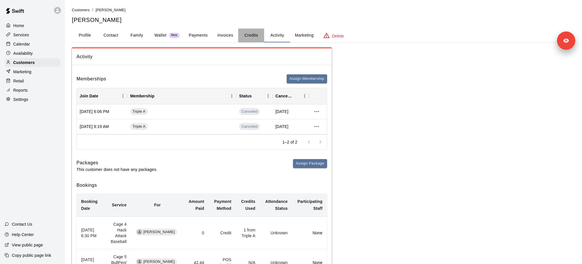
click at [247, 35] on button "Credits" at bounding box center [251, 36] width 26 height 14
